Goal: Task Accomplishment & Management: Use online tool/utility

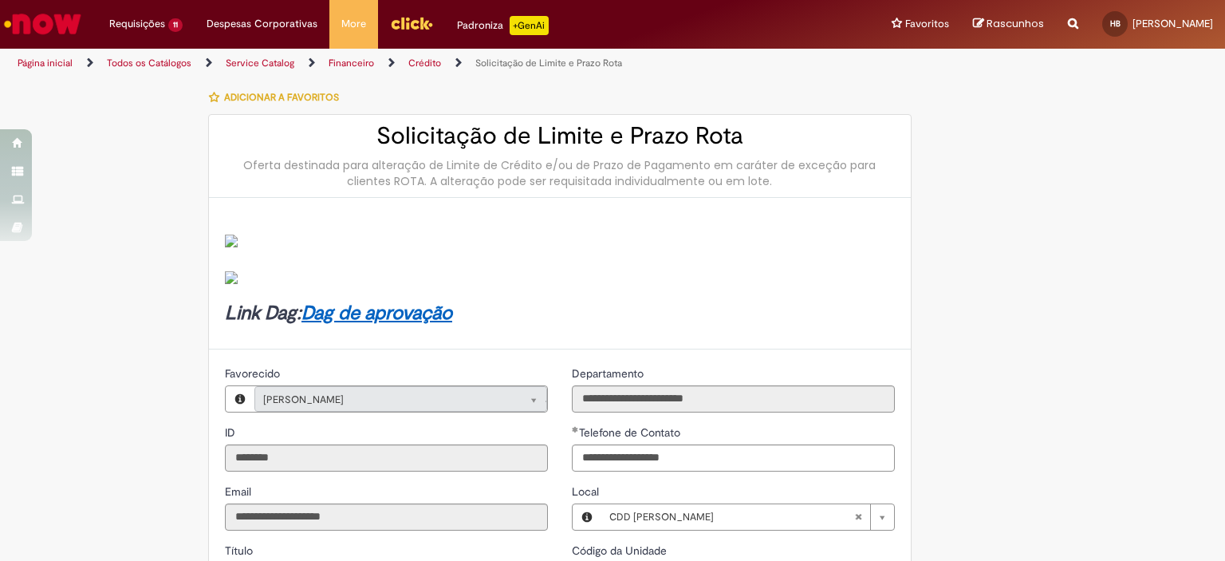
select select "*****"
select select "*********"
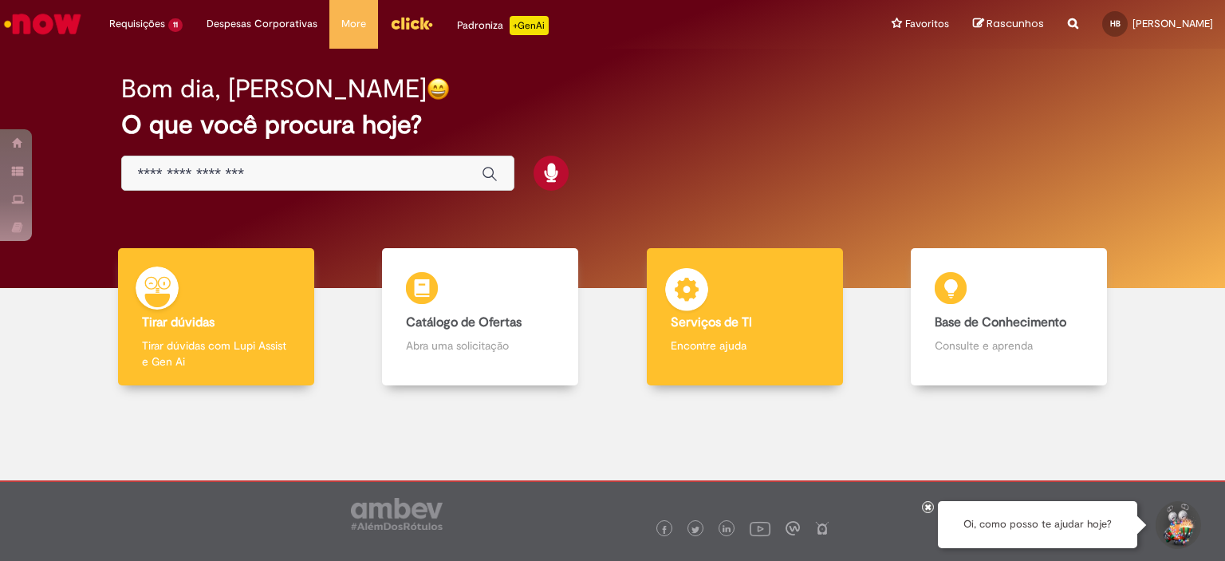
click at [686, 312] on img at bounding box center [687, 292] width 48 height 48
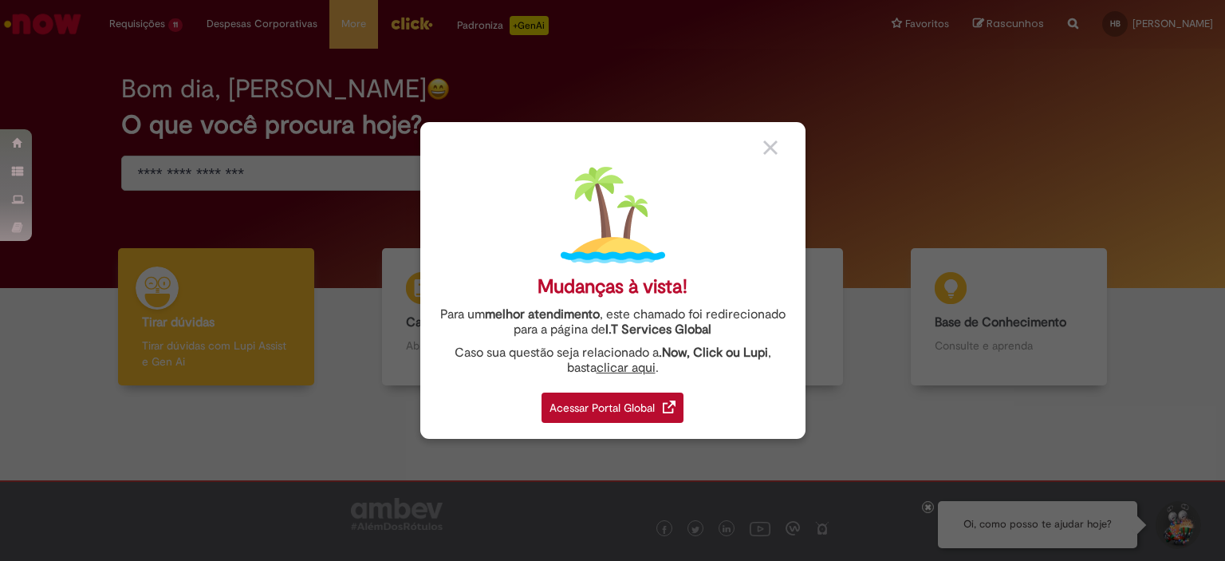
click at [574, 408] on div "Acessar Portal Global" at bounding box center [612, 407] width 142 height 30
